Goal: Task Accomplishment & Management: Complete application form

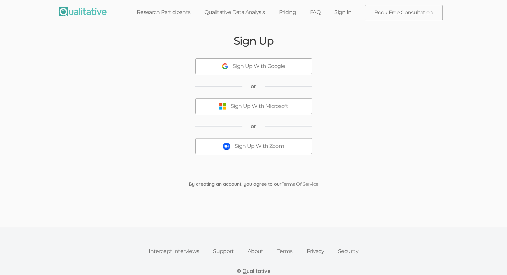
click at [228, 144] on img at bounding box center [226, 146] width 7 height 7
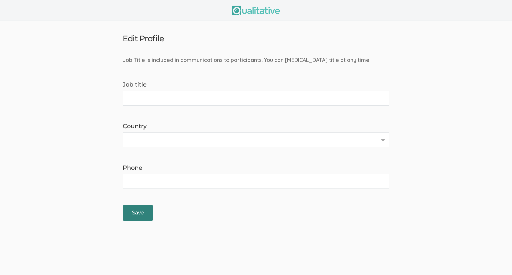
click at [142, 217] on input "Save" at bounding box center [138, 213] width 30 height 16
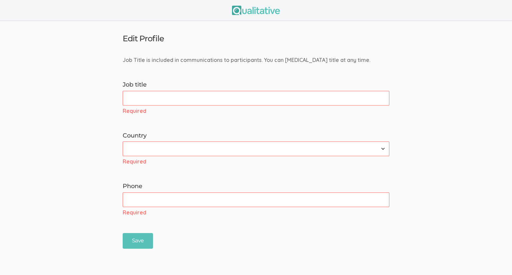
click at [168, 103] on input "Job title" at bounding box center [256, 98] width 266 height 15
click at [178, 100] on input "Job title" at bounding box center [256, 98] width 266 height 15
click at [270, 123] on form "Job Title is included in communications to participants. You can [MEDICAL_DATA]…" at bounding box center [256, 152] width 512 height 192
click at [228, 96] on input "Job title" at bounding box center [256, 98] width 266 height 15
type input "S"
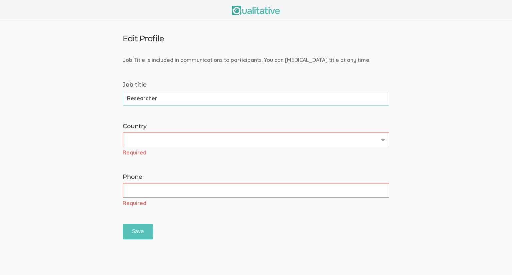
type input "Researcher"
click at [221, 142] on select "[GEOGRAPHIC_DATA] [GEOGRAPHIC_DATA] [GEOGRAPHIC_DATA] [GEOGRAPHIC_DATA] [US_STA…" at bounding box center [256, 140] width 266 height 15
select select "237"
click at [123, 133] on select "[GEOGRAPHIC_DATA] [GEOGRAPHIC_DATA] [GEOGRAPHIC_DATA] [GEOGRAPHIC_DATA] [US_STA…" at bounding box center [256, 140] width 266 height 15
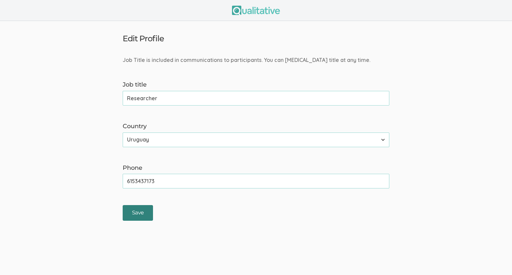
type input "6153437173"
click at [130, 211] on input "Save" at bounding box center [138, 213] width 30 height 16
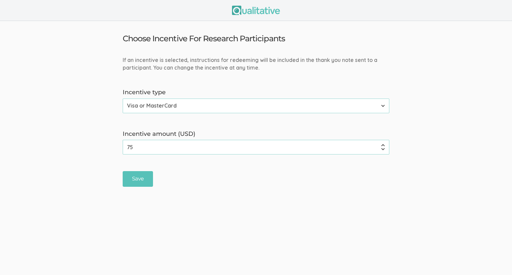
click at [224, 103] on select "None Amazon Gift Card Visa or MasterCard" at bounding box center [256, 106] width 266 height 15
click at [226, 107] on select "None Amazon Gift Card Visa or MasterCard" at bounding box center [256, 106] width 266 height 15
click at [182, 149] on input "75" at bounding box center [256, 147] width 266 height 15
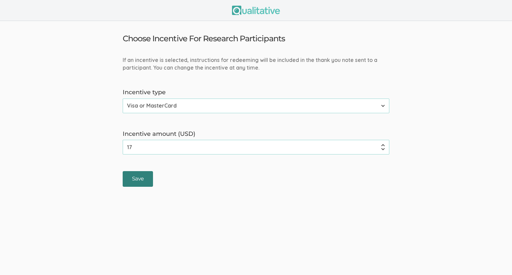
type input "17"
click at [150, 178] on input "Save" at bounding box center [138, 179] width 30 height 16
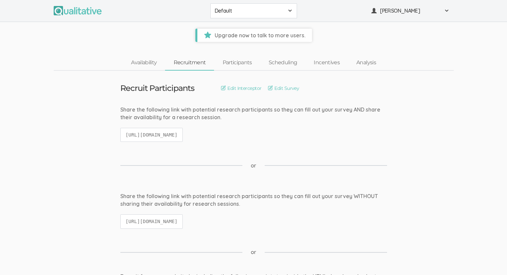
click at [256, 12] on span "Default" at bounding box center [248, 11] width 69 height 8
click at [273, 14] on span "Default" at bounding box center [248, 11] width 69 height 8
click at [152, 62] on link "Availability" at bounding box center [144, 63] width 42 height 14
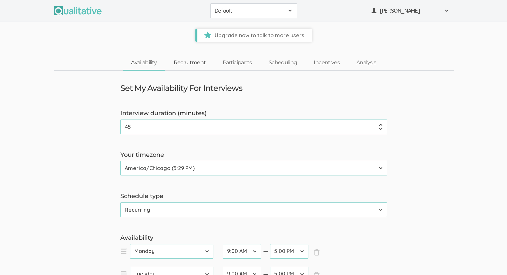
click at [178, 64] on link "Recruitment" at bounding box center [189, 63] width 49 height 14
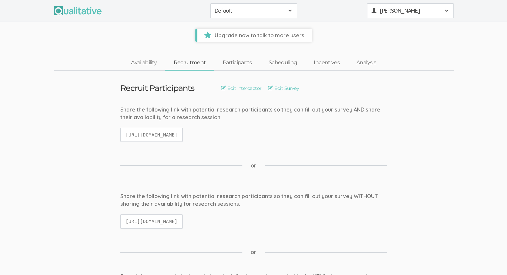
click at [392, 11] on span "[PERSON_NAME]" at bounding box center [410, 11] width 60 height 8
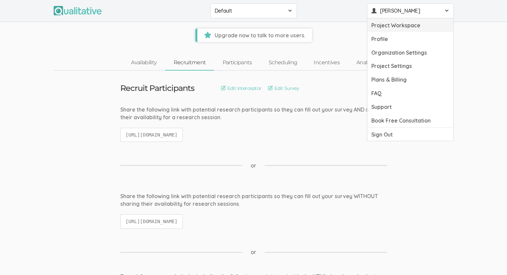
click at [394, 22] on link "Project Workspace" at bounding box center [410, 25] width 86 height 14
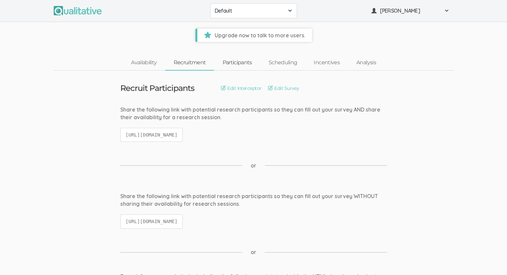
click at [232, 64] on link "Participants" at bounding box center [237, 63] width 46 height 14
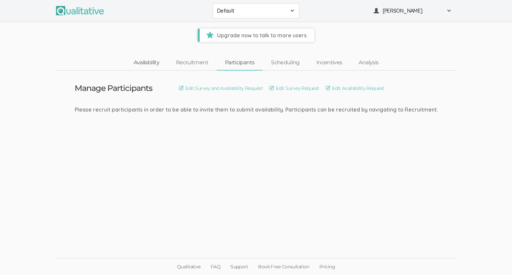
click at [158, 61] on link "Availability" at bounding box center [146, 63] width 42 height 14
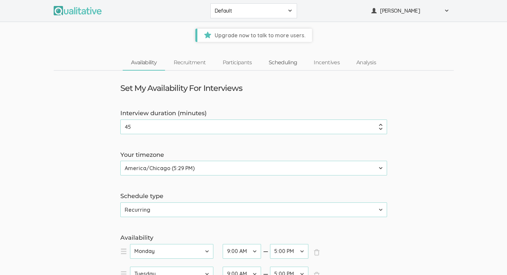
click at [282, 68] on link "Scheduling" at bounding box center [282, 63] width 45 height 14
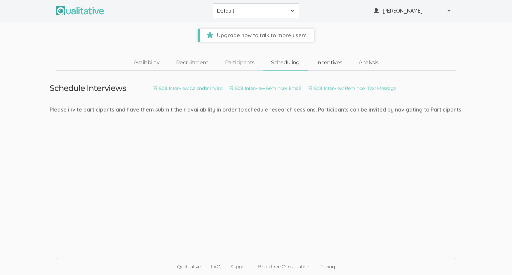
click at [319, 62] on link "Incentives" at bounding box center [329, 63] width 43 height 14
click at [361, 64] on link "Analysis" at bounding box center [368, 63] width 36 height 14
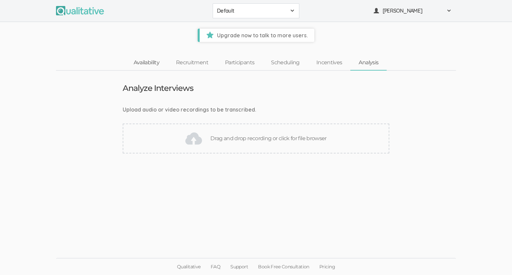
click at [152, 60] on link "Availability" at bounding box center [146, 63] width 42 height 14
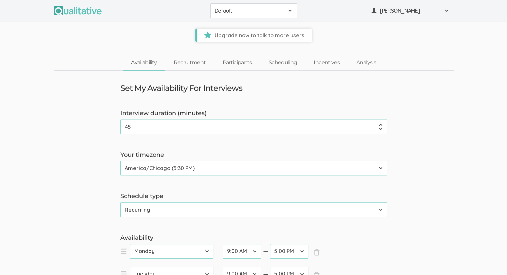
click at [235, 8] on span "Default" at bounding box center [248, 11] width 69 height 8
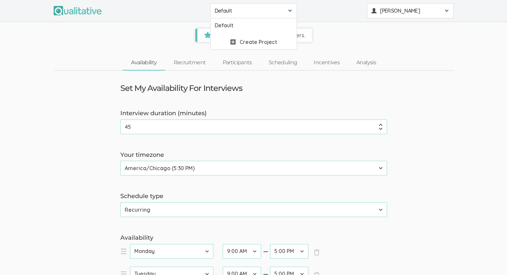
click at [413, 16] on button "[PERSON_NAME]" at bounding box center [410, 10] width 87 height 15
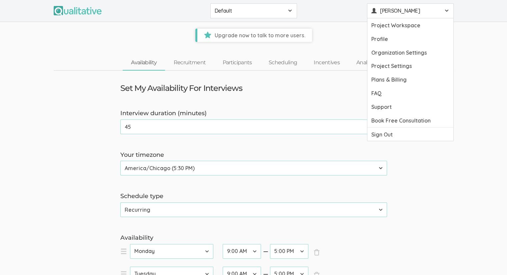
click at [472, 61] on div "Availability Recruitment Participants Scheduling Incentives Analysis" at bounding box center [253, 62] width 507 height 15
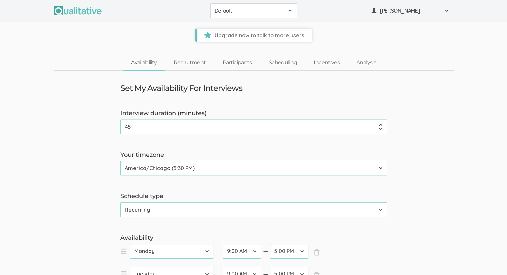
click at [364, 92] on ui-view "Set My Availability For Interviews Interview duration (minutes) 45 (success) Yo…" at bounding box center [253, 280] width 507 height 418
click at [223, 11] on span "Default" at bounding box center [248, 11] width 69 height 8
click at [230, 13] on span "Default" at bounding box center [248, 11] width 69 height 8
click at [252, 14] on span "Default" at bounding box center [248, 11] width 69 height 8
click at [255, 5] on button "Default" at bounding box center [253, 10] width 87 height 15
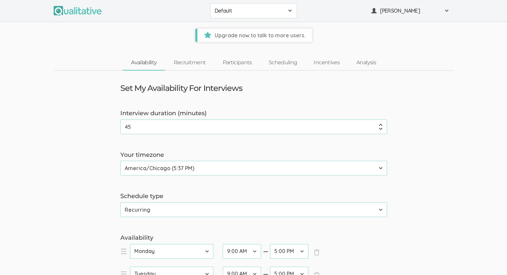
click at [42, 25] on ui-view "Upgrade now to talk to more users." at bounding box center [253, 32] width 507 height 20
click at [249, 8] on span "Default" at bounding box center [248, 11] width 69 height 8
click at [257, 16] on button "Default" at bounding box center [253, 10] width 87 height 15
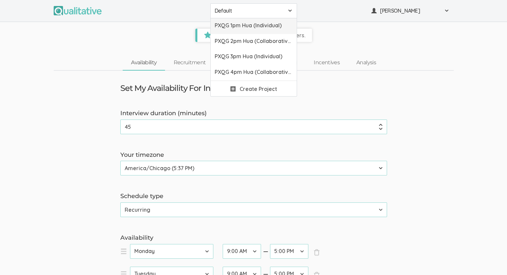
click at [264, 30] on link "PXQG 1pm Hua (Individual)" at bounding box center [253, 26] width 86 height 16
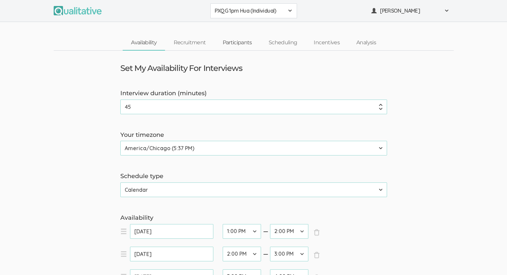
click at [228, 42] on link "Participants" at bounding box center [237, 43] width 46 height 14
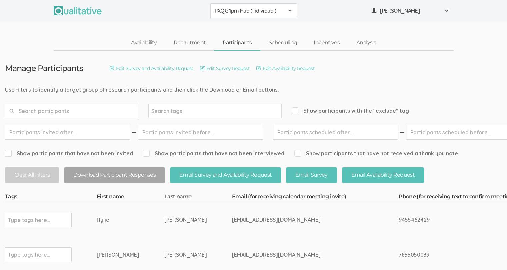
click at [245, 16] on button "PXQG 1pm Hua (Individual)" at bounding box center [253, 10] width 87 height 15
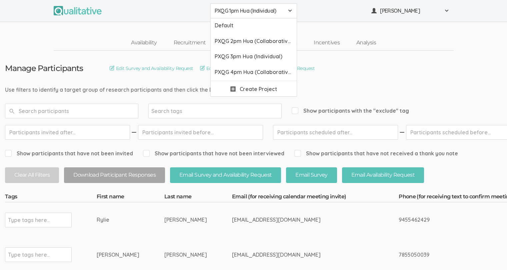
click at [249, 12] on span "PXQG 1pm Hua (Individual)" at bounding box center [248, 11] width 69 height 8
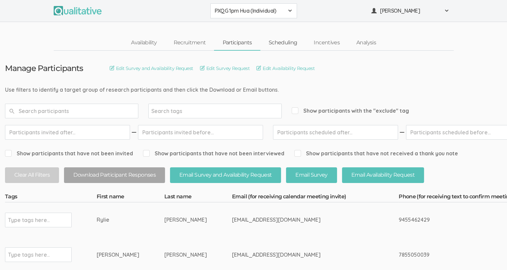
click at [283, 44] on link "Scheduling" at bounding box center [282, 43] width 45 height 14
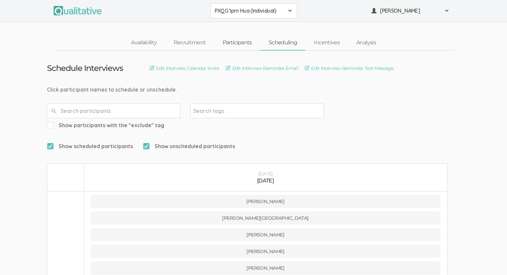
click at [238, 45] on link "Participants" at bounding box center [237, 43] width 46 height 14
